Goal: Information Seeking & Learning: Learn about a topic

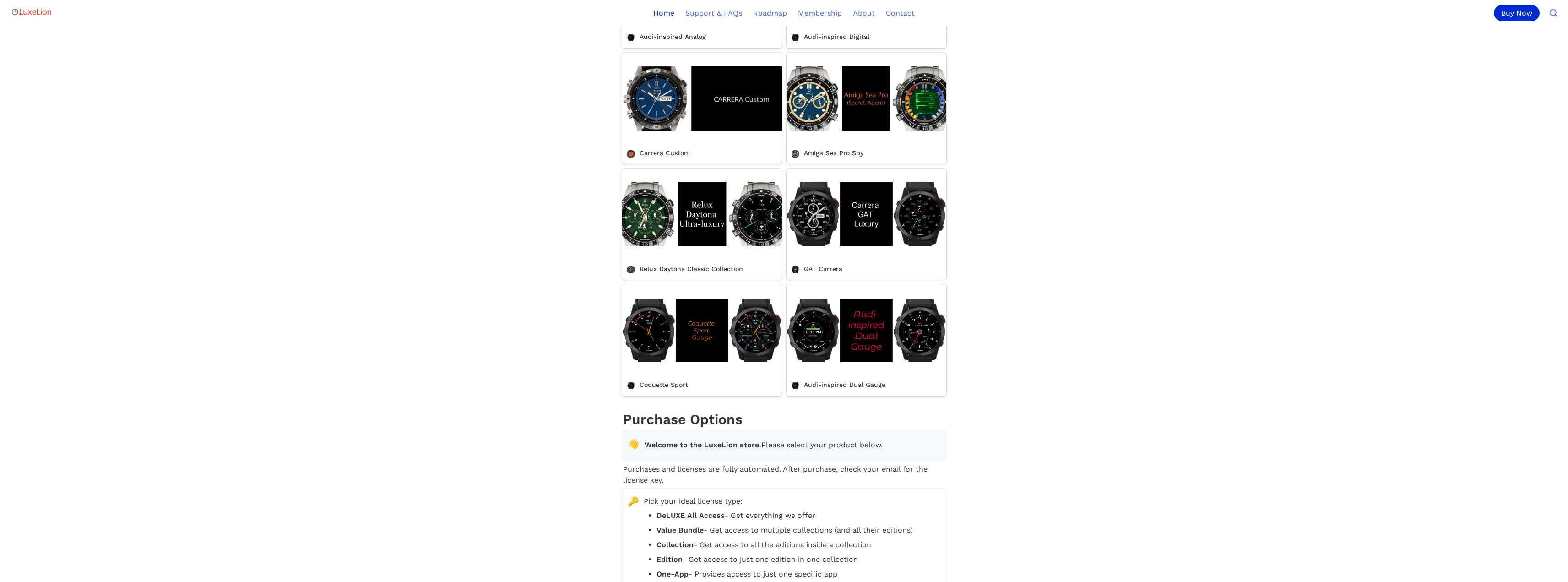
scroll to position [870, 0]
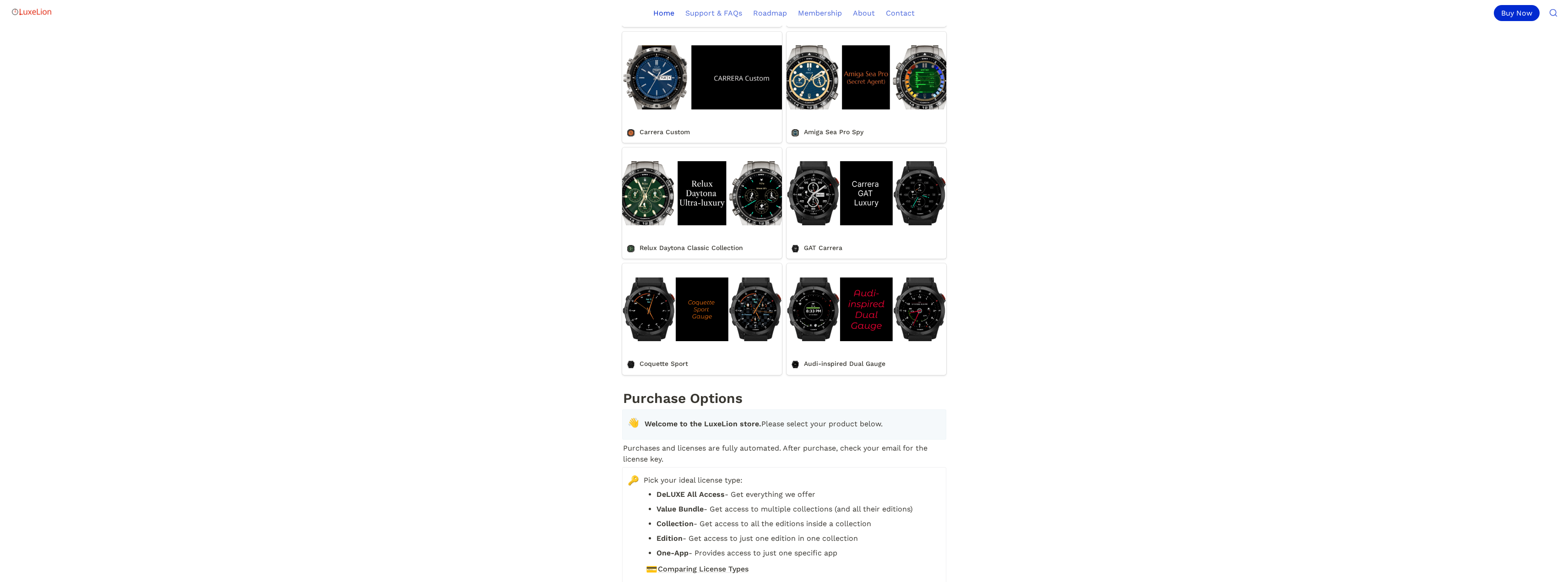
click at [695, 226] on link "Relux Daytona Classic Collection" at bounding box center [702, 203] width 159 height 111
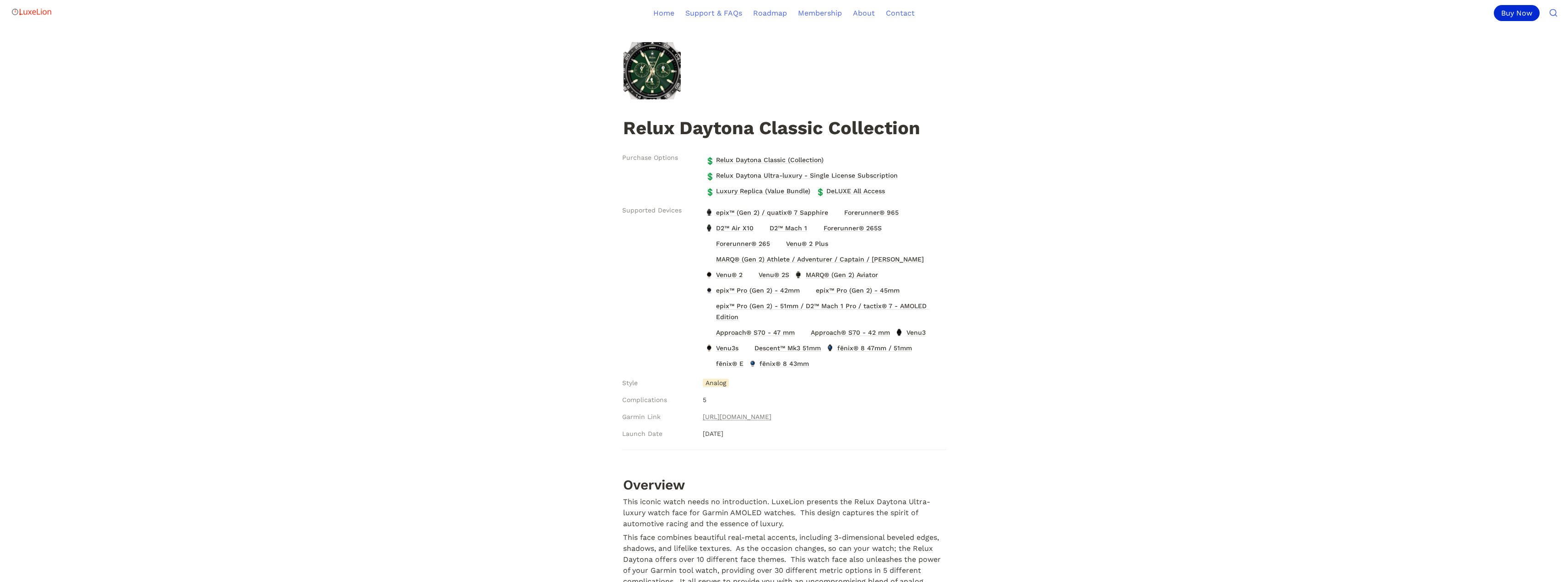
scroll to position [138, 0]
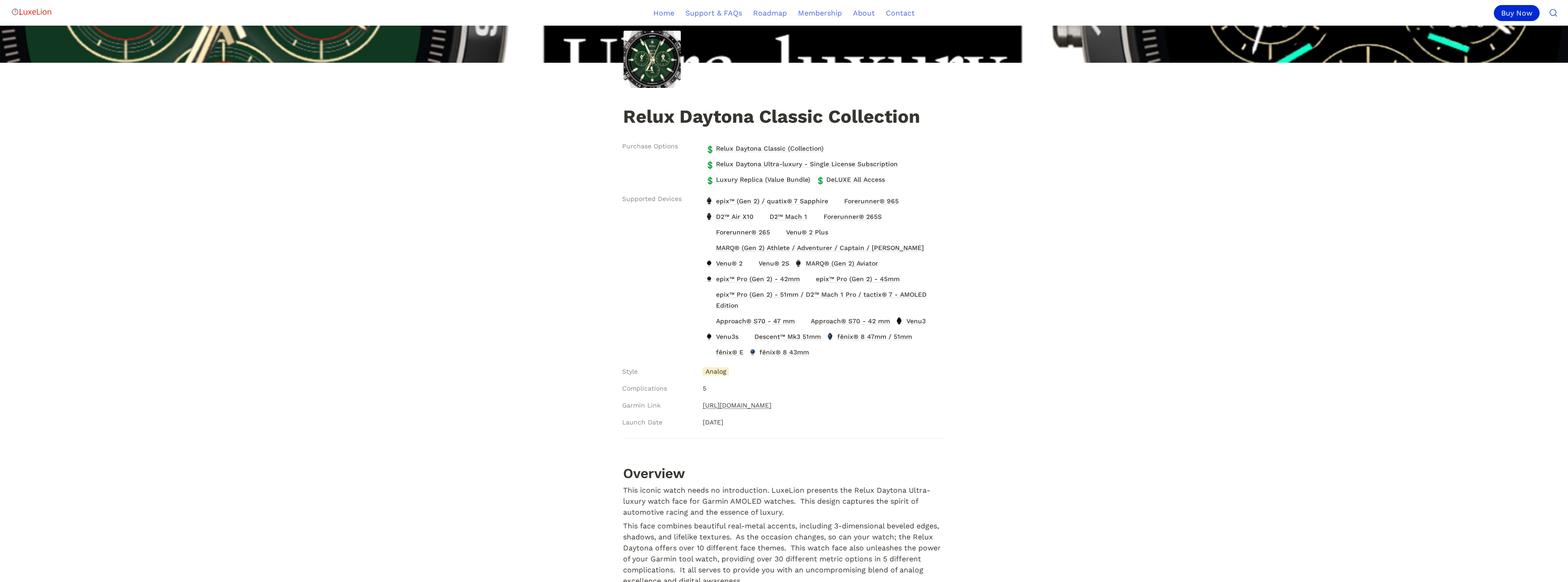
click at [771, 404] on link "[URL][DOMAIN_NAME]" at bounding box center [737, 405] width 69 height 11
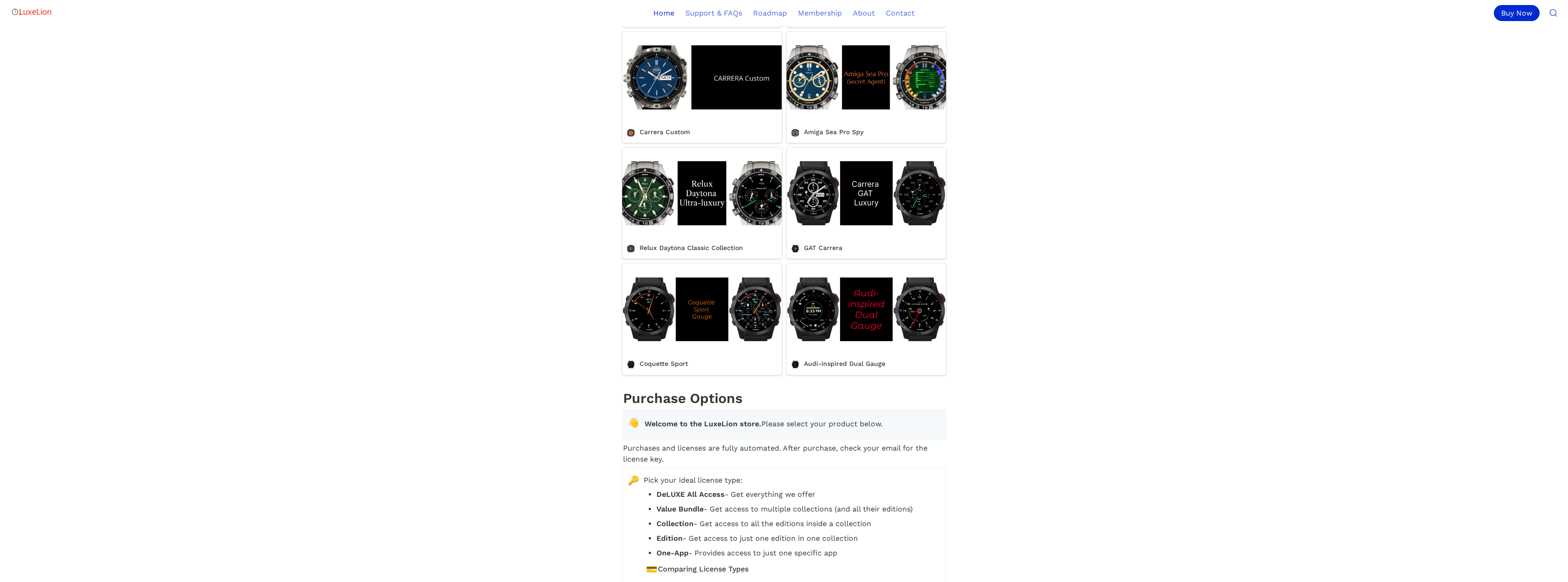
scroll to position [824, 0]
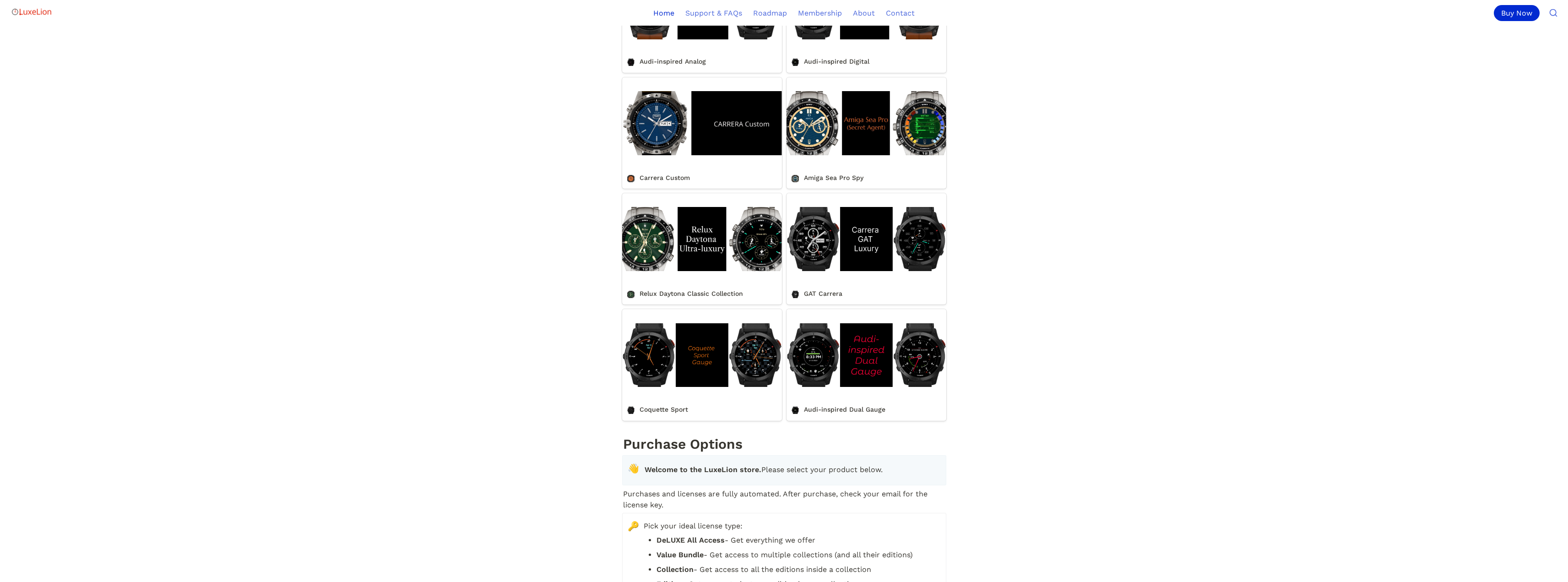
click at [817, 300] on link "GAT Carrera" at bounding box center [866, 248] width 159 height 111
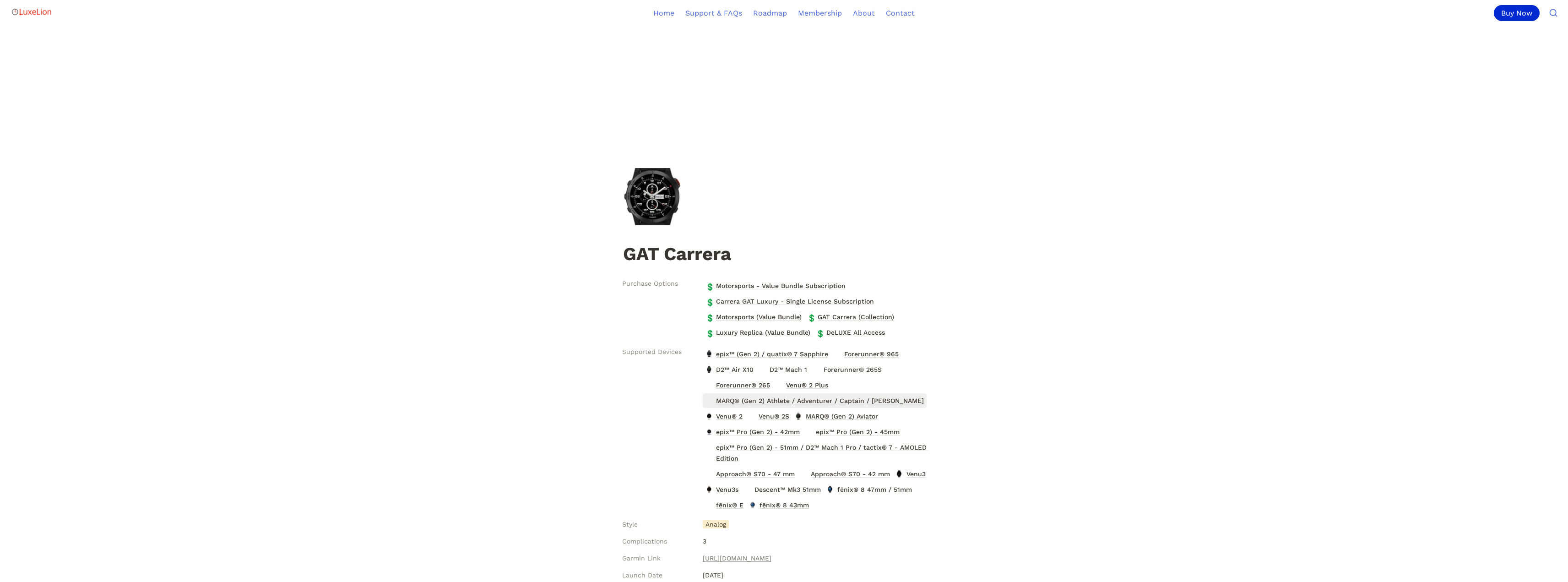
scroll to position [91, 0]
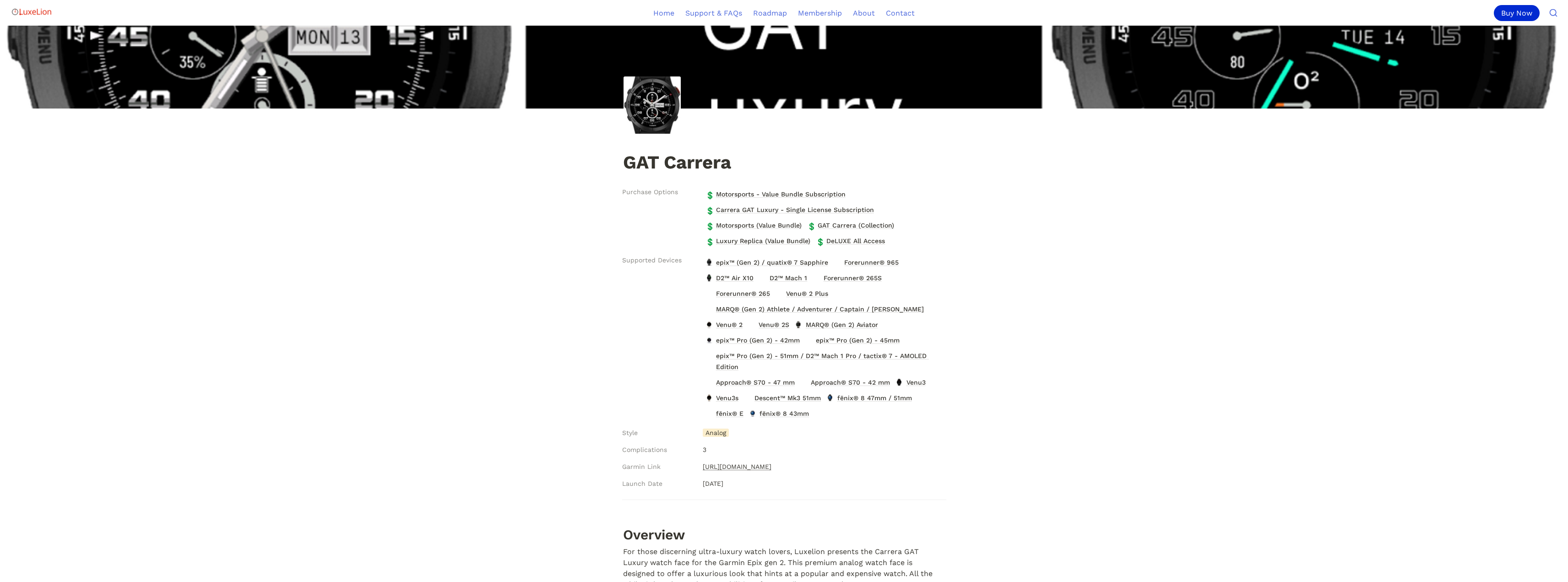
click at [771, 466] on link "[URL][DOMAIN_NAME]" at bounding box center [737, 466] width 69 height 11
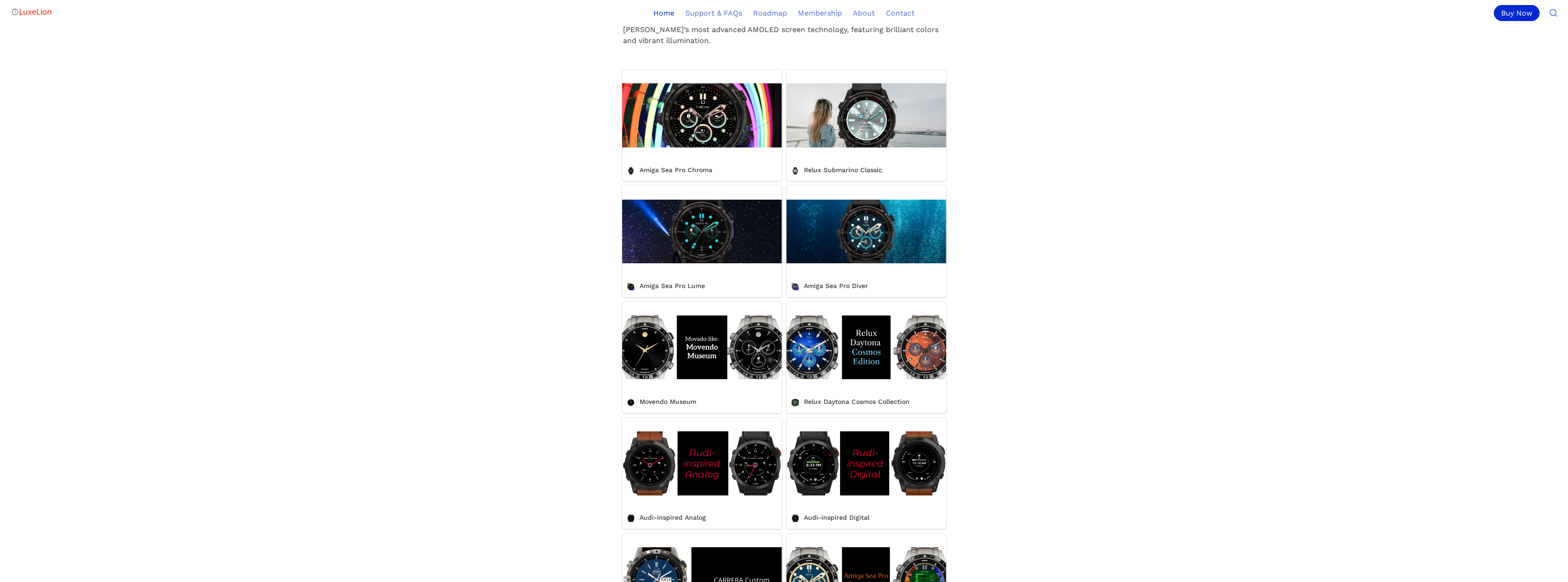
scroll to position [366, 0]
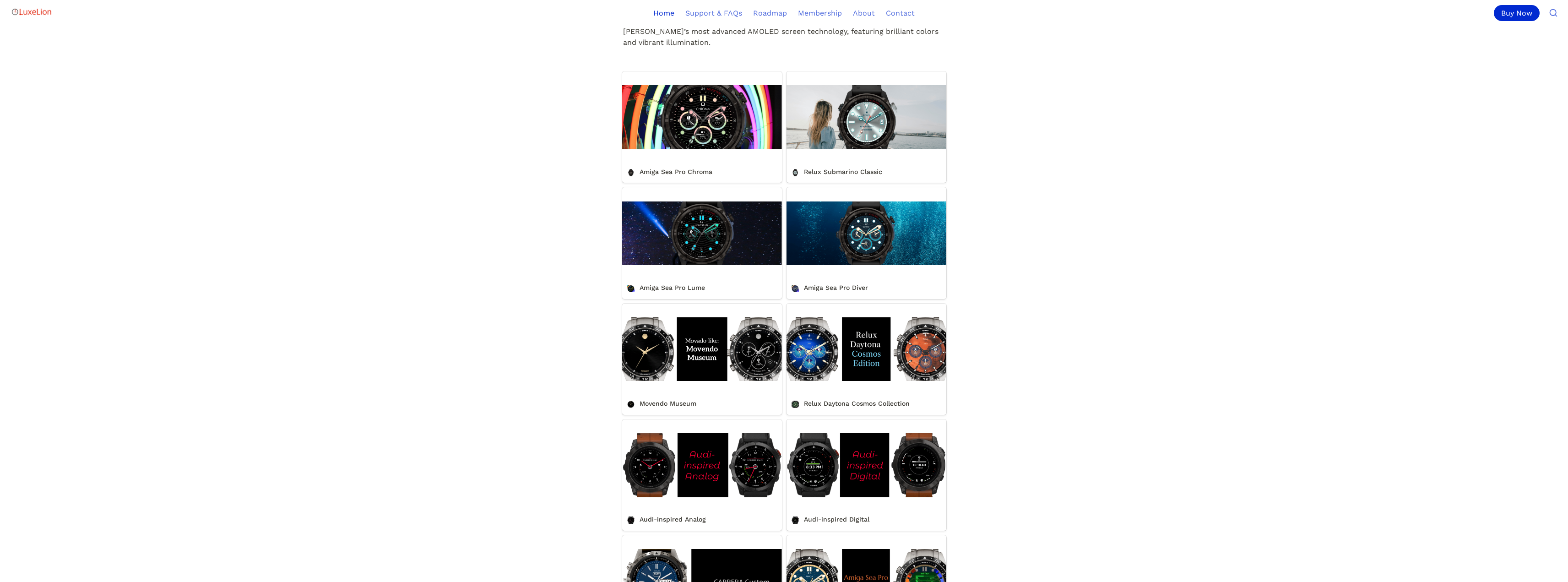
click at [865, 120] on link "Relux Submarino Classic" at bounding box center [866, 127] width 159 height 111
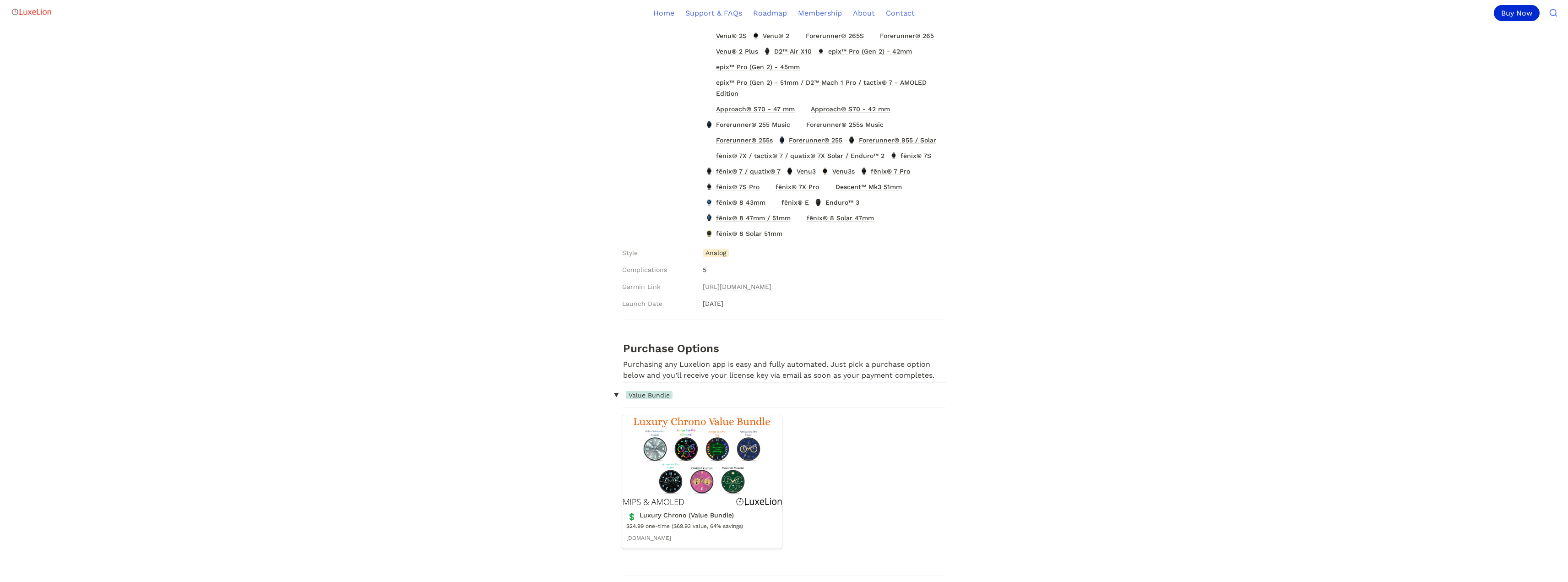
scroll to position [320, 0]
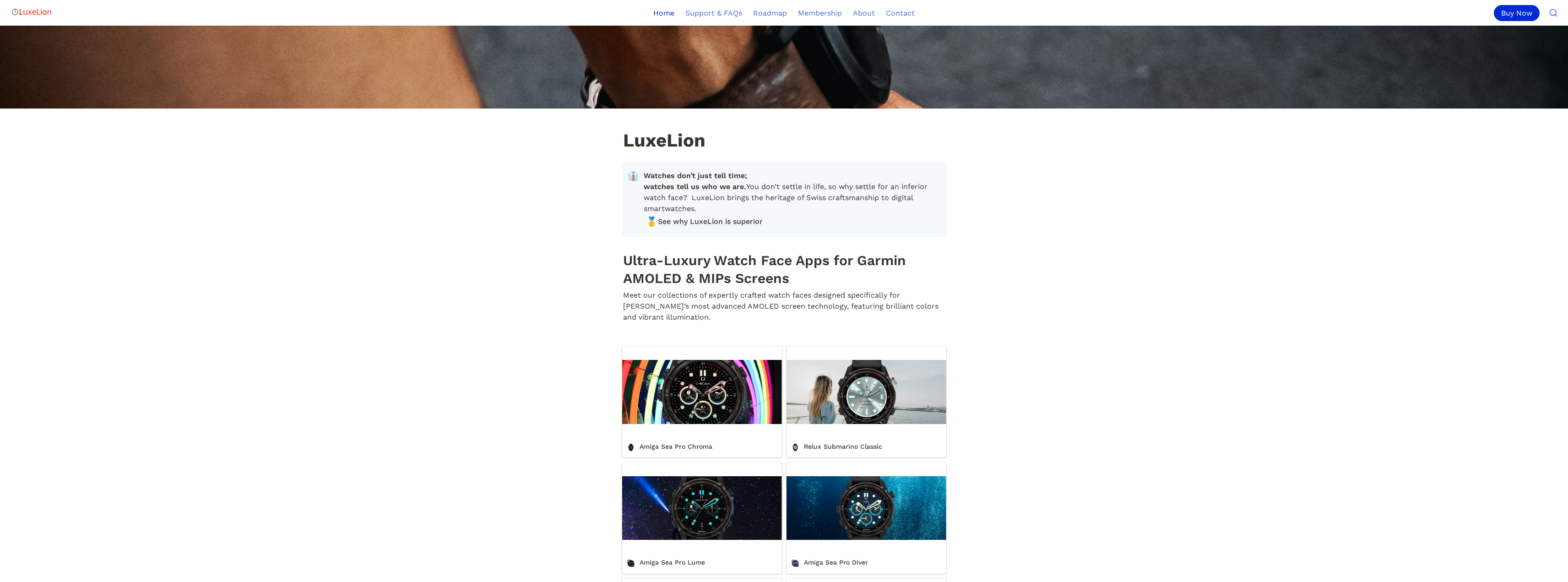
scroll to position [366, 0]
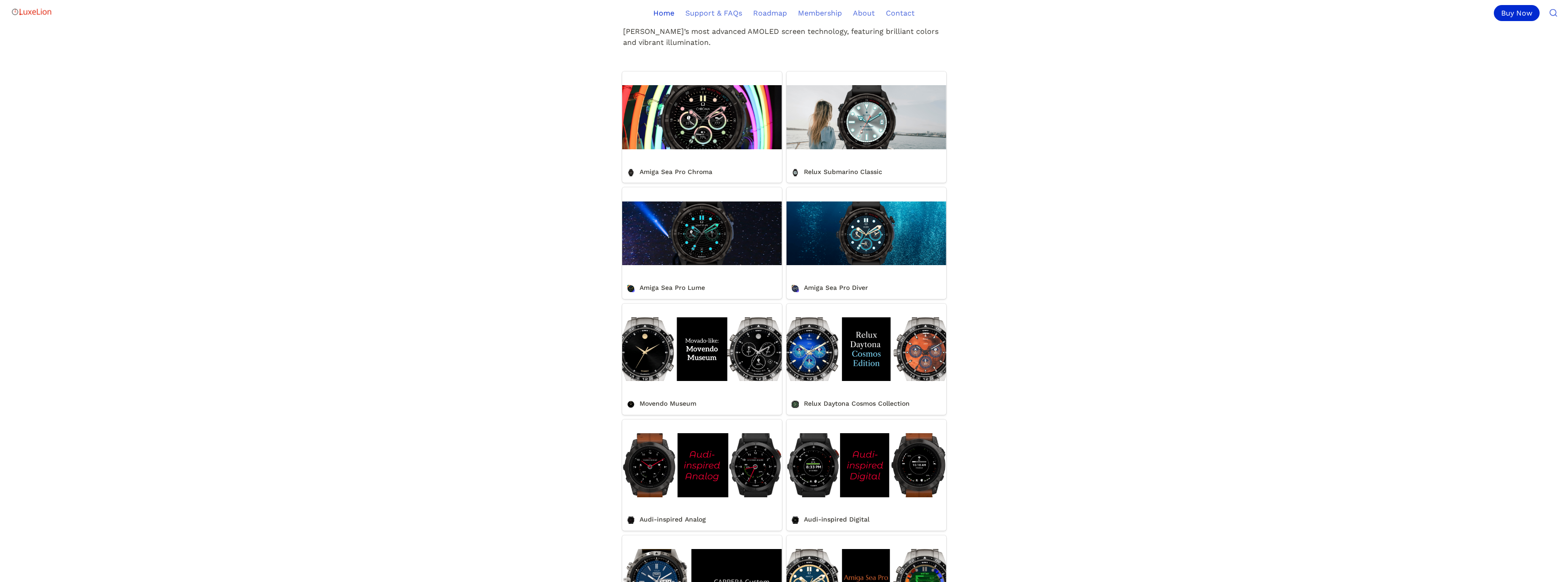
click at [691, 125] on link "Amiga Sea Pro Chroma" at bounding box center [702, 127] width 159 height 111
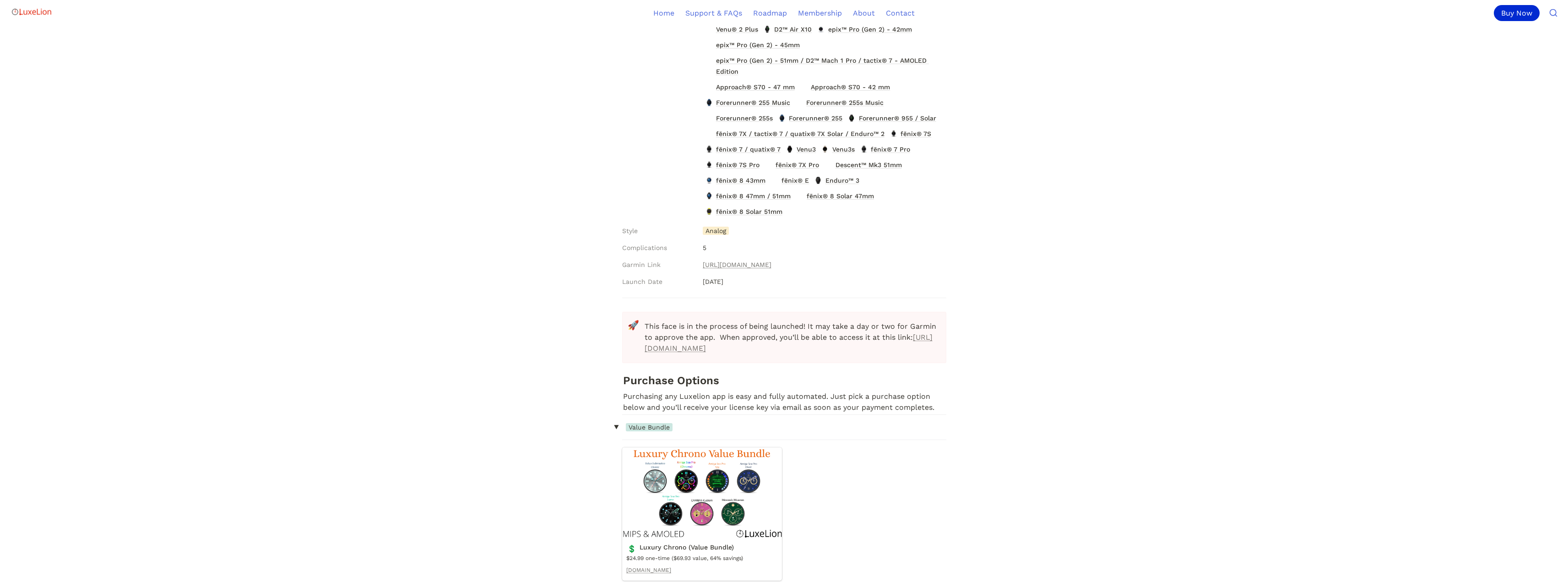
scroll to position [366, 0]
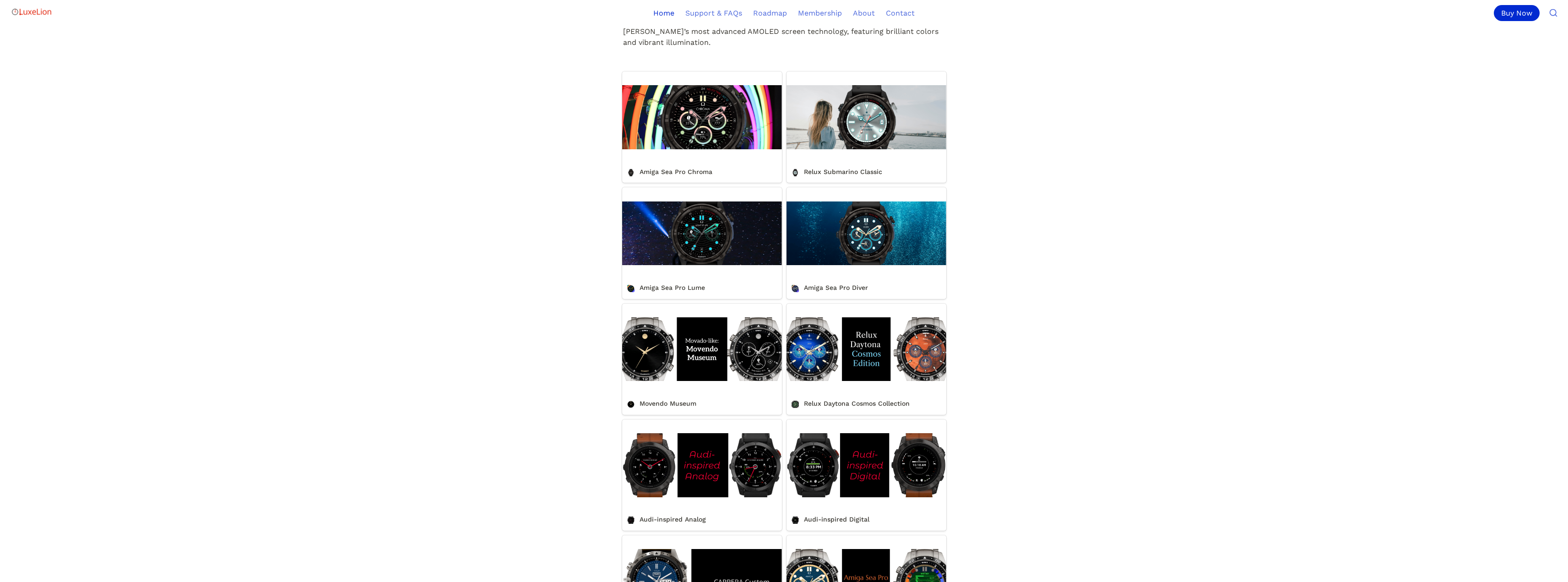
click at [684, 358] on link "Movendo Museum" at bounding box center [702, 359] width 159 height 111
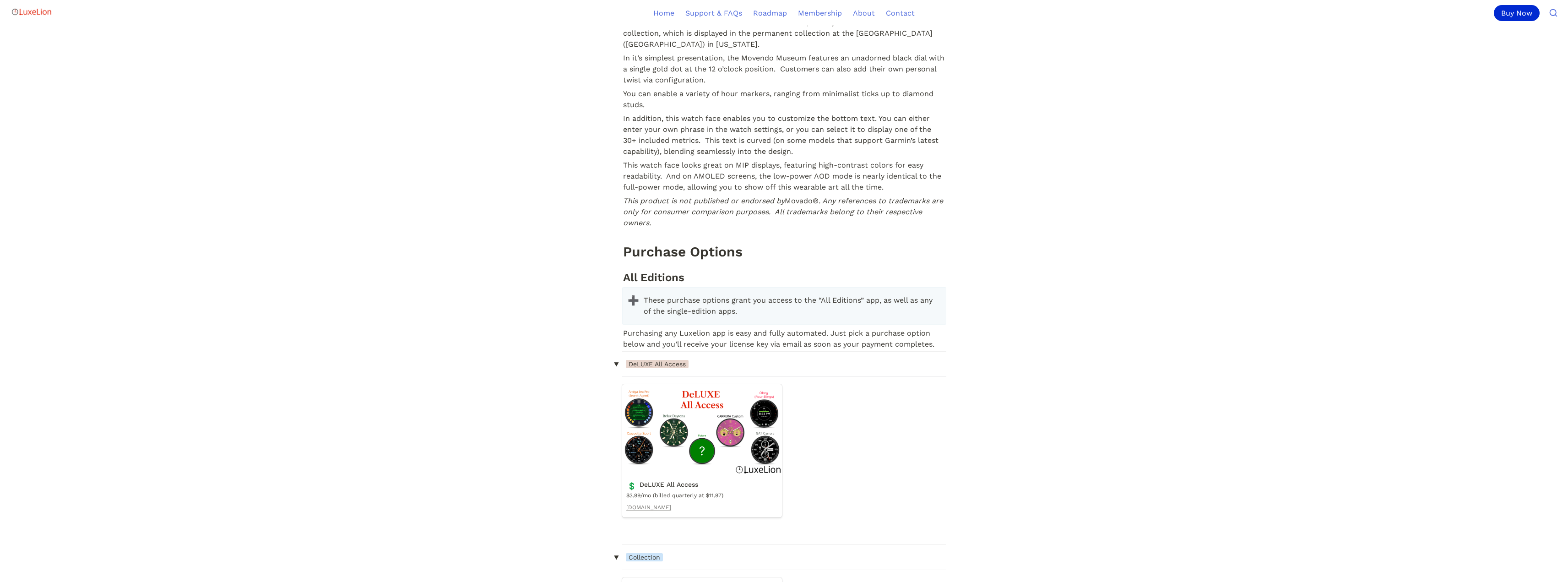
scroll to position [779, 0]
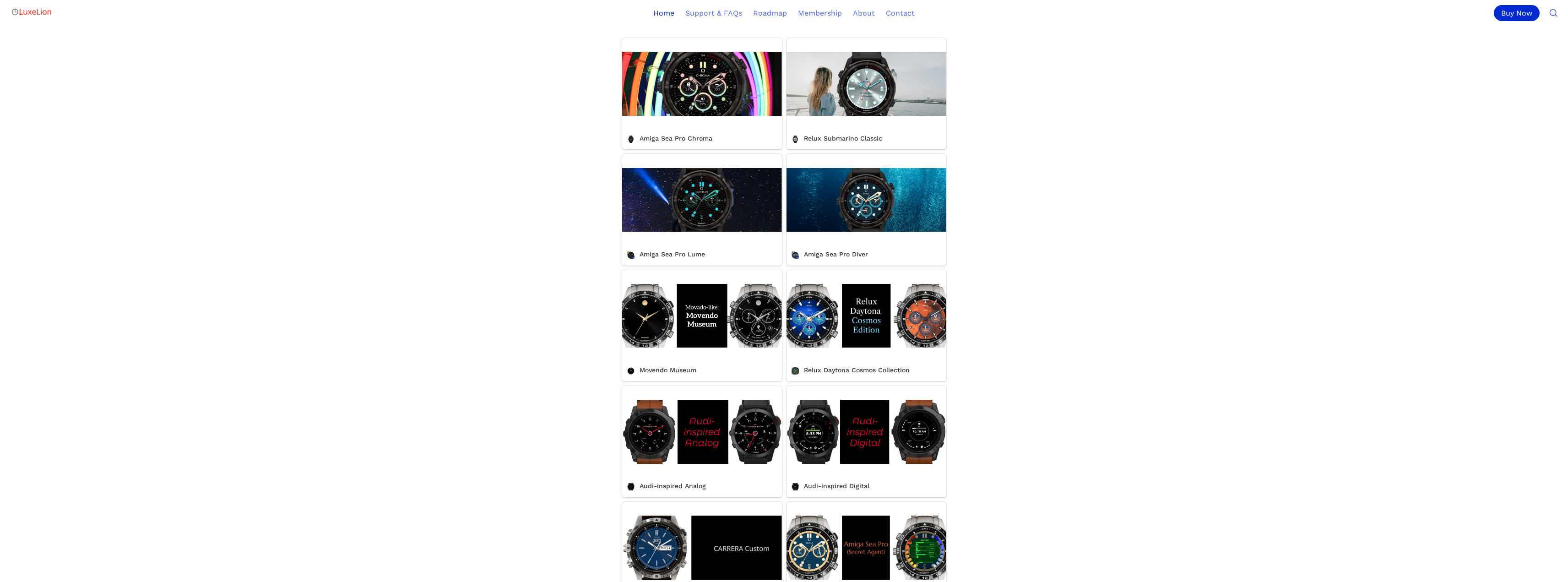
scroll to position [412, 0]
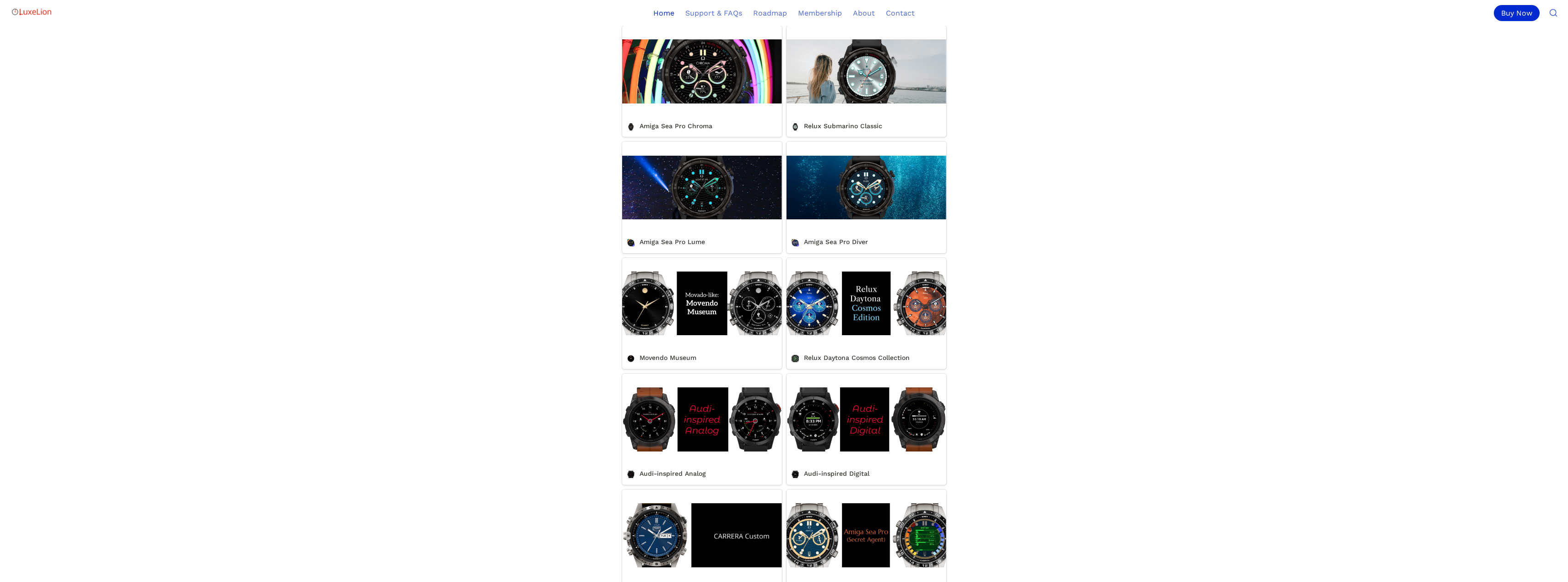
click at [875, 334] on link "Relux Daytona Cosmos Collection" at bounding box center [866, 313] width 159 height 111
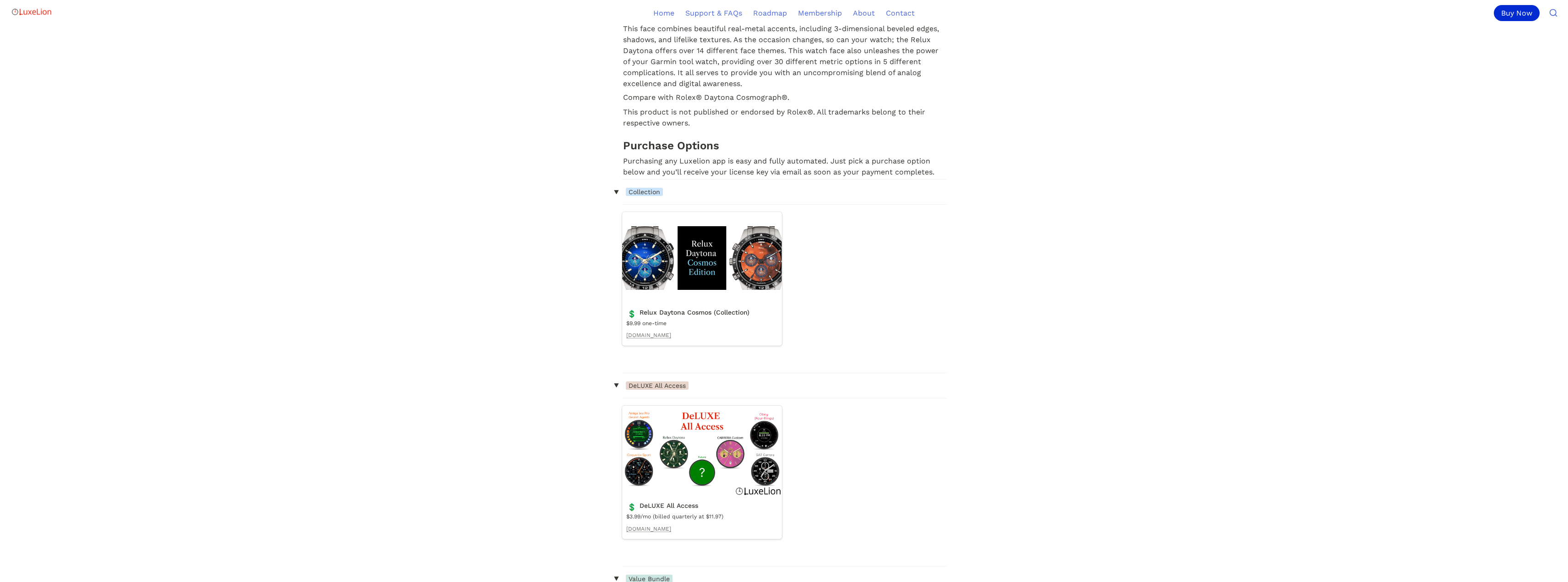
scroll to position [641, 0]
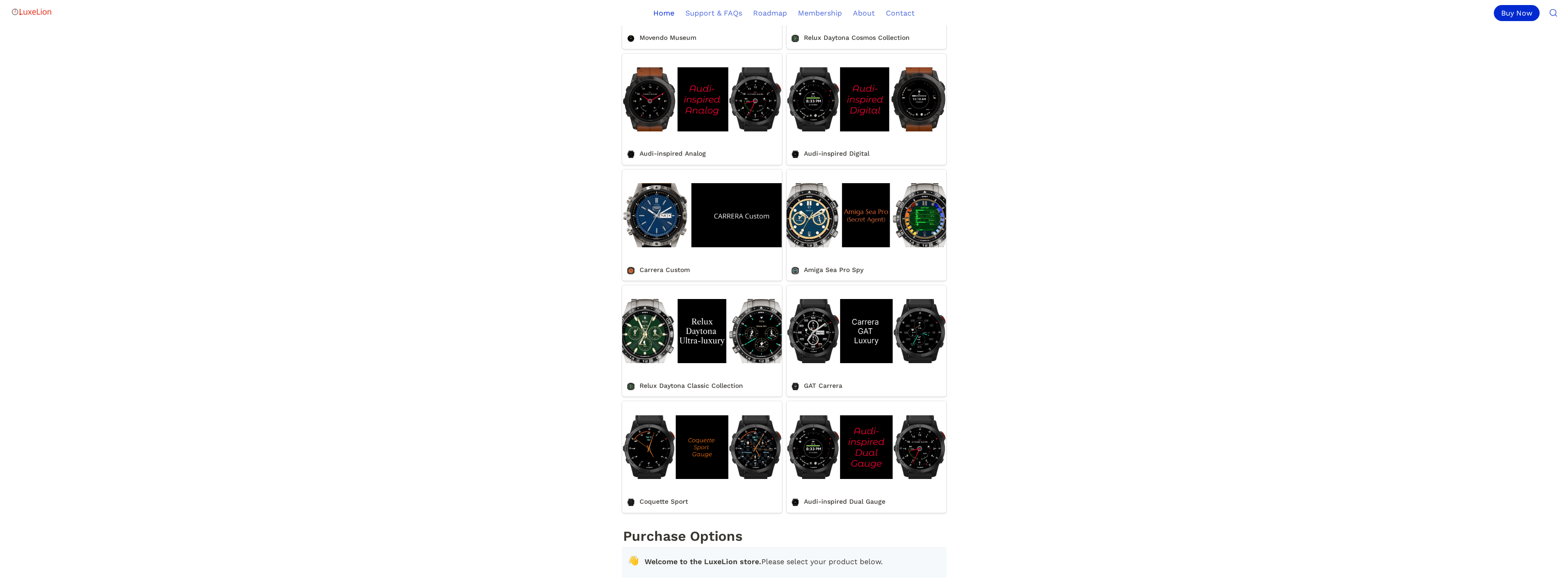
scroll to position [732, 0]
click at [865, 342] on link "GAT Carrera" at bounding box center [866, 340] width 159 height 111
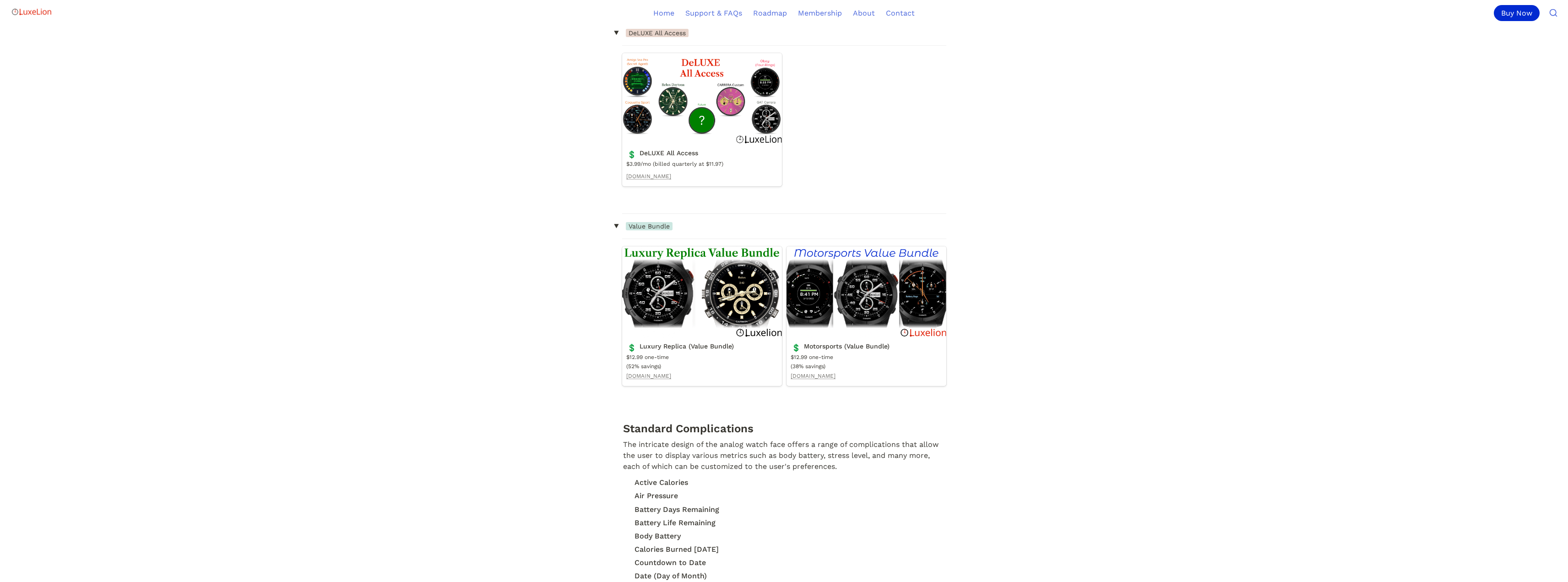
scroll to position [961, 0]
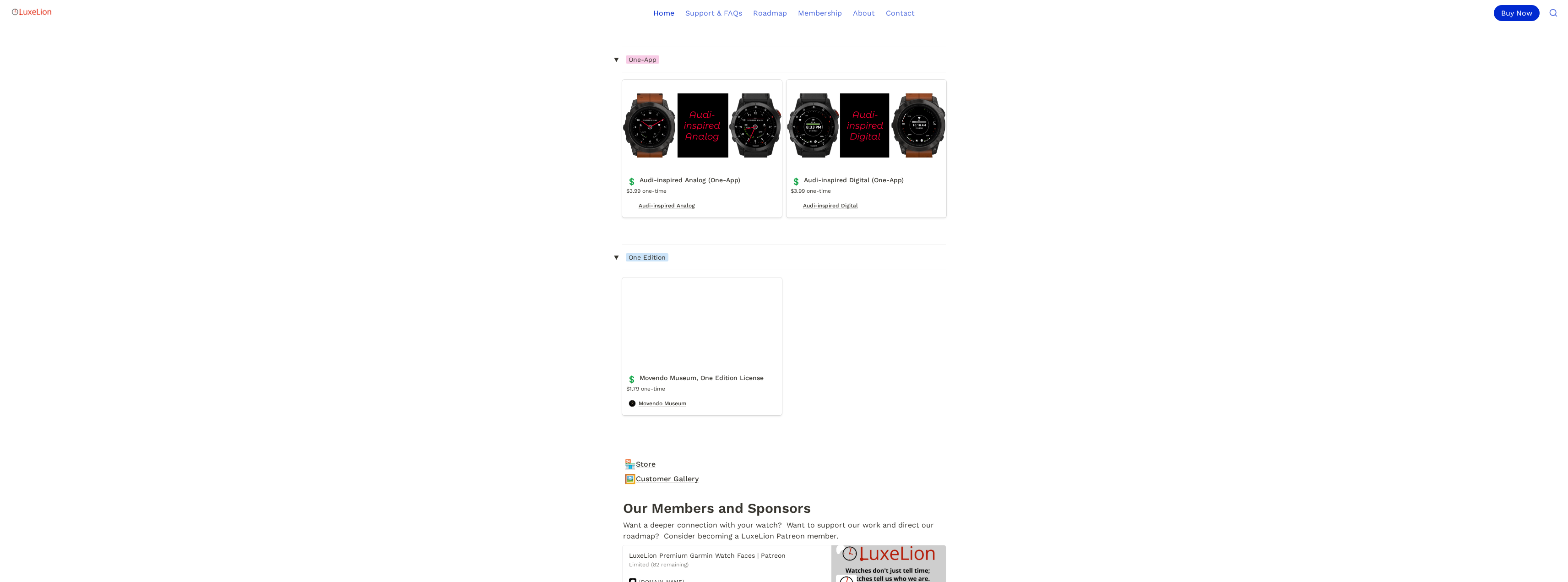
scroll to position [3297, 0]
